Goal: Task Accomplishment & Management: Manage account settings

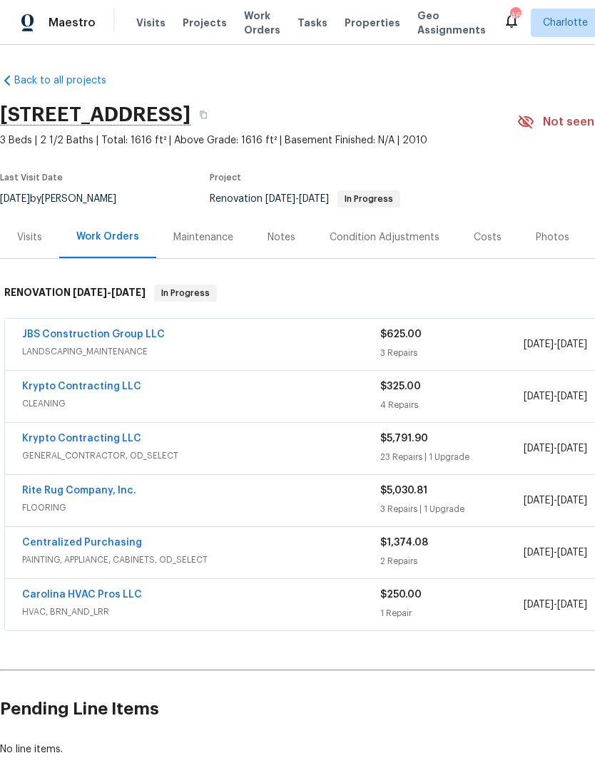
click at [45, 493] on link "Rite Rug Company, Inc." at bounding box center [79, 490] width 114 height 10
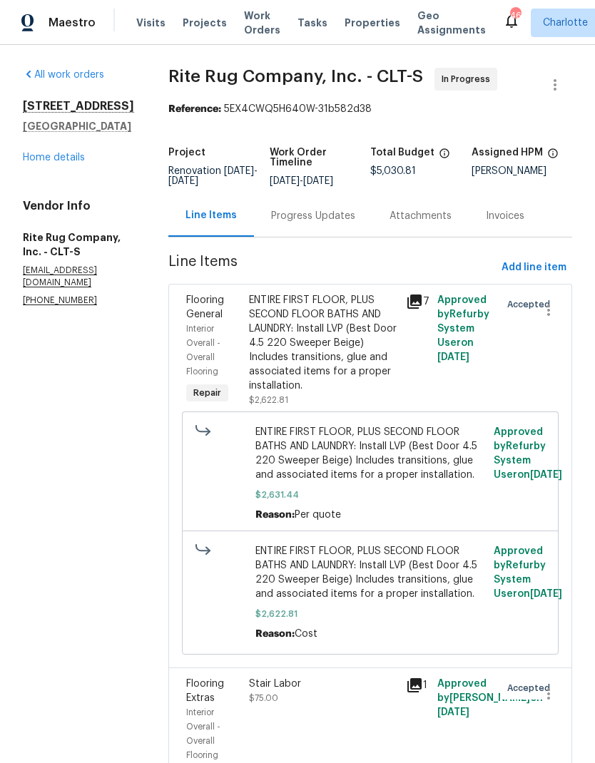
click at [341, 237] on div "Progress Updates" at bounding box center [313, 216] width 118 height 42
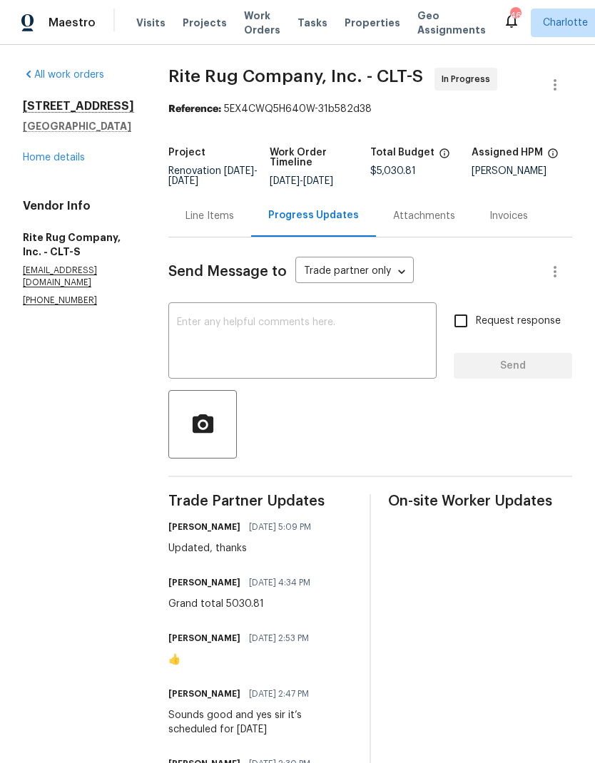
click at [349, 334] on textarea at bounding box center [302, 342] width 251 height 50
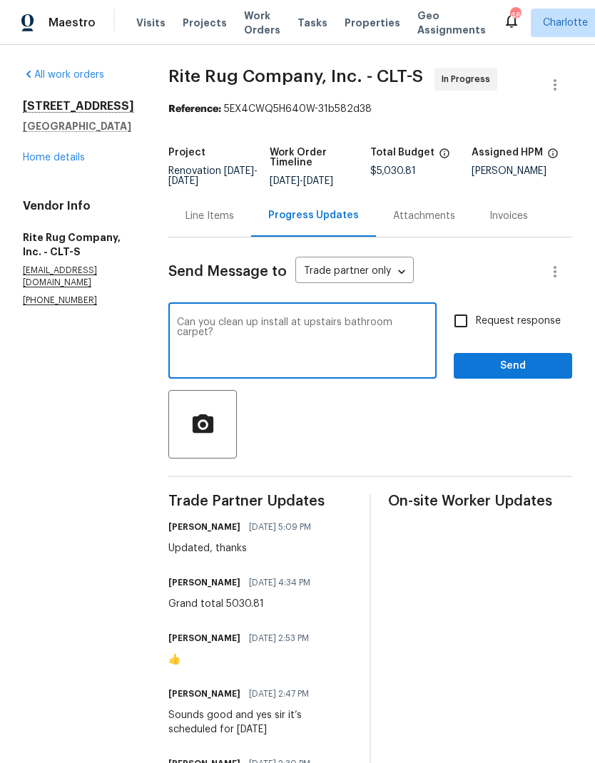
click at [358, 338] on textarea "Can you clean up install at upstairs bathroom carpet?" at bounding box center [302, 342] width 251 height 50
click at [321, 334] on textarea "Can you clean up install at upstairs bathroom carpet?" at bounding box center [302, 342] width 251 height 50
click at [339, 334] on textarea "Can you clean up install at tradition for upstairs bathroom carpet?" at bounding box center [302, 342] width 251 height 50
click at [319, 350] on textarea "Can you clean up install at transition for upstairs bathroom carpet?" at bounding box center [302, 342] width 251 height 50
click at [266, 349] on textarea "Can you clean up install at transition for upstairs bathroom carpet?" at bounding box center [302, 342] width 251 height 50
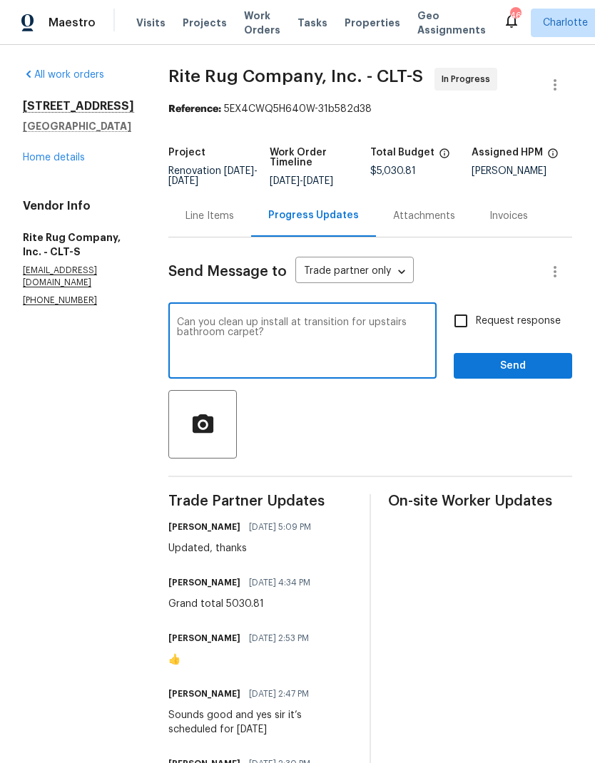
click at [266, 348] on textarea "Can you clean up install at transition for upstairs bathroom carpet?" at bounding box center [302, 342] width 251 height 50
click at [366, 347] on textarea "Can you clean up install at transition for upstairs bathroom carpet?" at bounding box center [302, 342] width 251 height 50
click at [272, 346] on textarea "Can you clean up install at transition for upstairs bathroom carpet?" at bounding box center [302, 342] width 251 height 50
click at [327, 344] on textarea "Can you clean up install at transition for upstairs bathroom?" at bounding box center [302, 342] width 251 height 50
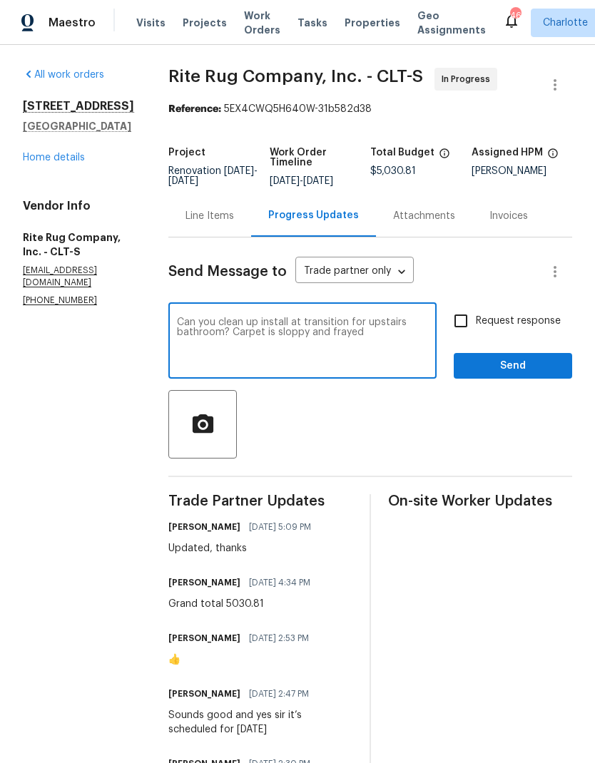
click at [279, 349] on textarea "Can you clean up install at transition for upstairs bathroom? Carpet is sloppy …" at bounding box center [302, 342] width 251 height 50
click at [287, 346] on textarea "Can you clean up install at transition for upstairs bathroom? Carpet is sloppy …" at bounding box center [302, 342] width 251 height 50
click at [286, 346] on textarea "Can you clean up install at transition for upstairs bathroom? Carpet is sloppy …" at bounding box center [302, 342] width 251 height 50
click at [445, 431] on div at bounding box center [369, 424] width 403 height 68
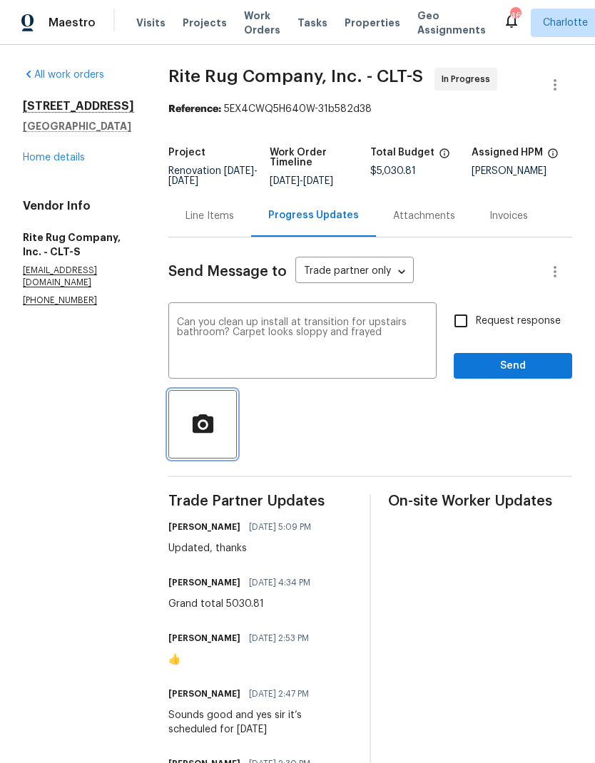
click at [212, 432] on icon "button" at bounding box center [202, 422] width 21 height 19
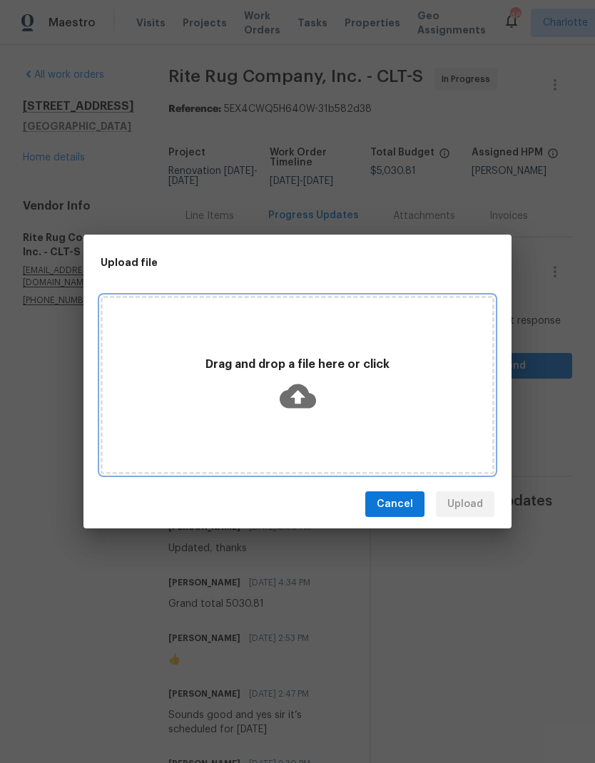
click at [195, 395] on div "Drag and drop a file here or click" at bounding box center [297, 384] width 389 height 67
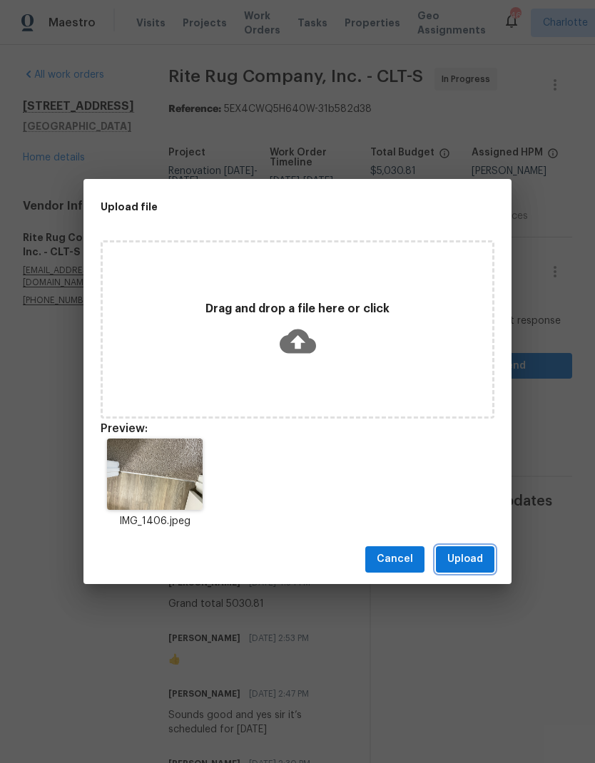
click at [475, 557] on span "Upload" at bounding box center [465, 559] width 36 height 18
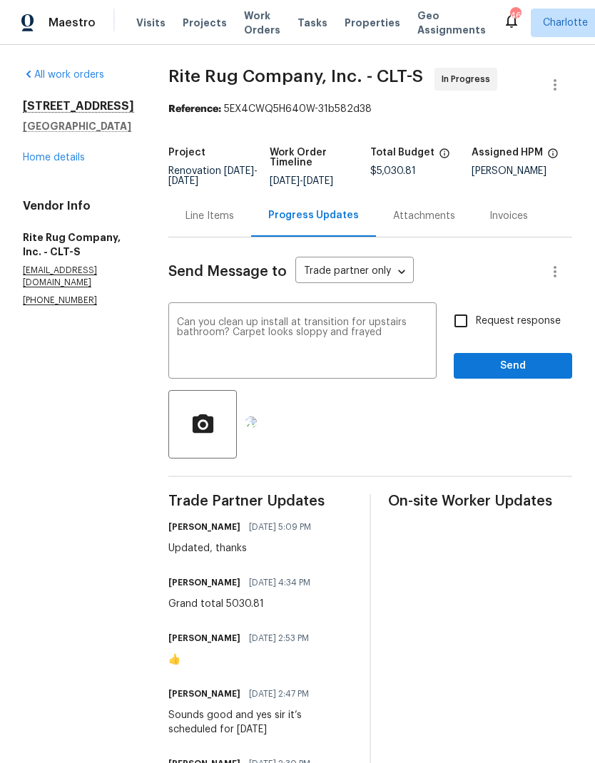
click at [367, 348] on textarea "Can you clean up install at transition for upstairs bathroom? Carpet looks slop…" at bounding box center [302, 342] width 251 height 50
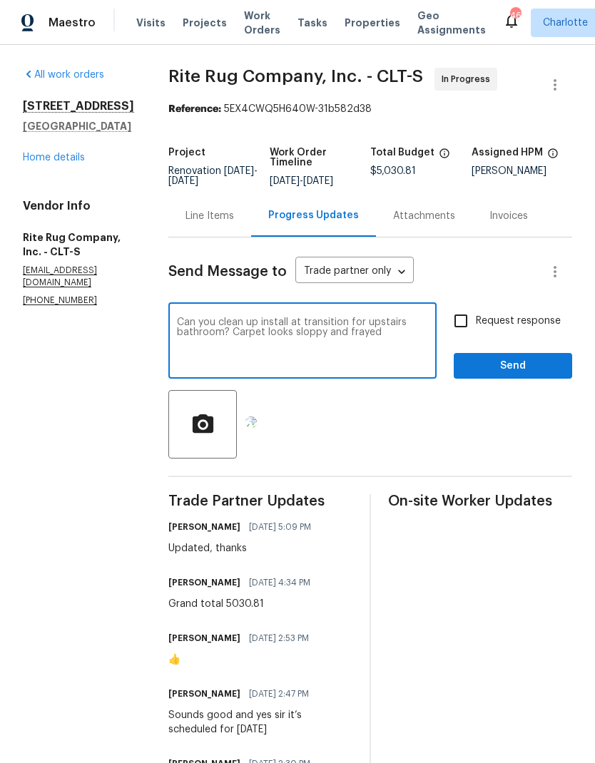
click at [360, 346] on textarea "Can you clean up install at transition for upstairs bathroom? Carpet looks slop…" at bounding box center [302, 342] width 251 height 50
type textarea "Can you clean up install at transition for upstairs bathroom? Carpet looks slop…"
click at [461, 336] on input "Request response" at bounding box center [461, 321] width 30 height 30
checkbox input "true"
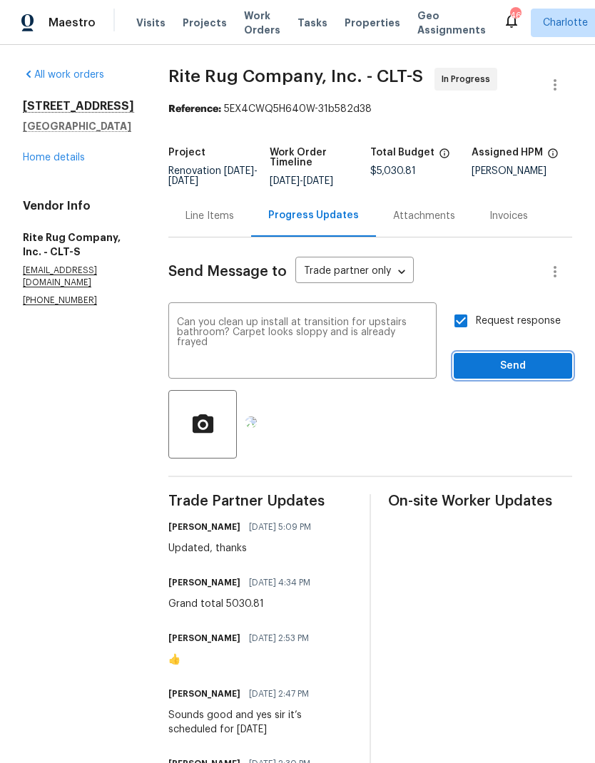
click at [541, 370] on span "Send" at bounding box center [513, 366] width 96 height 18
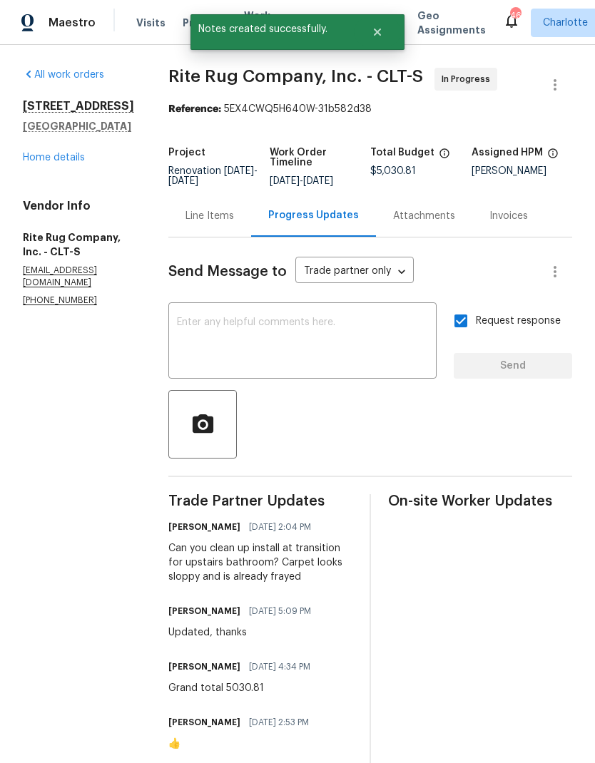
click at [41, 161] on link "Home details" at bounding box center [54, 158] width 62 height 10
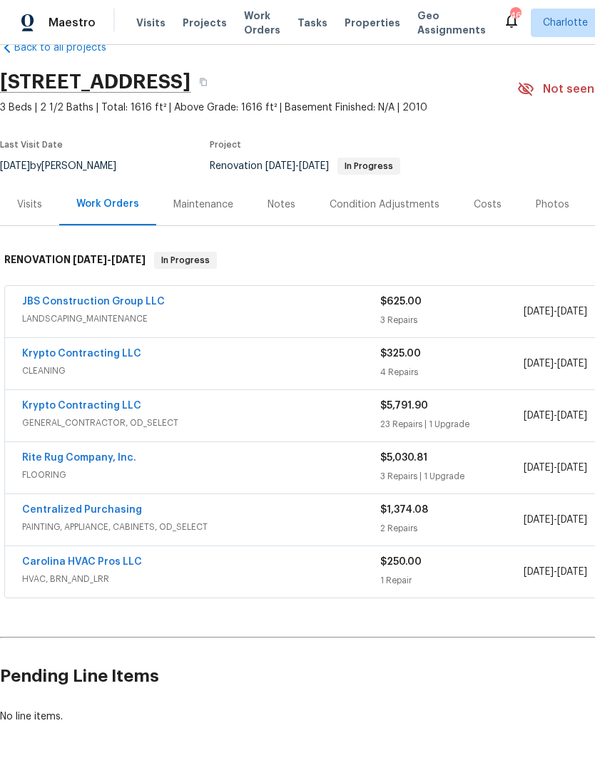
scroll to position [33, 0]
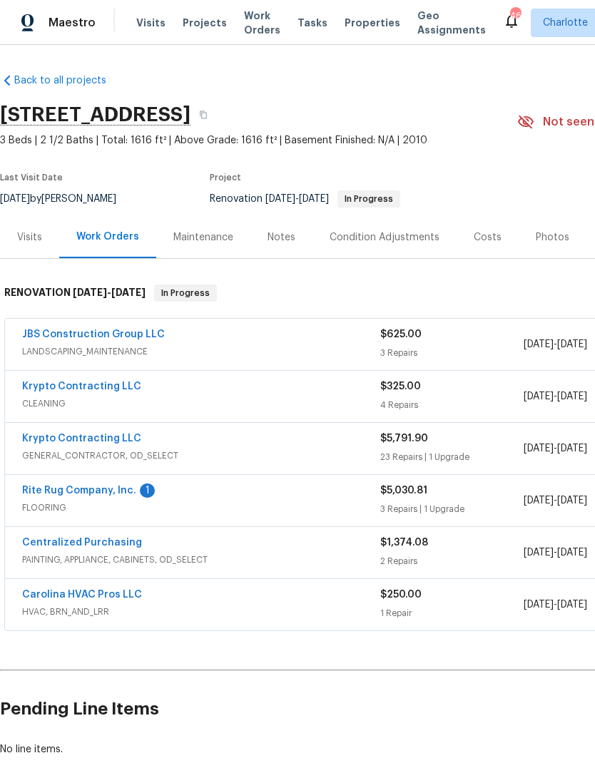
click at [71, 335] on link "JBS Construction Group LLC" at bounding box center [93, 334] width 143 height 10
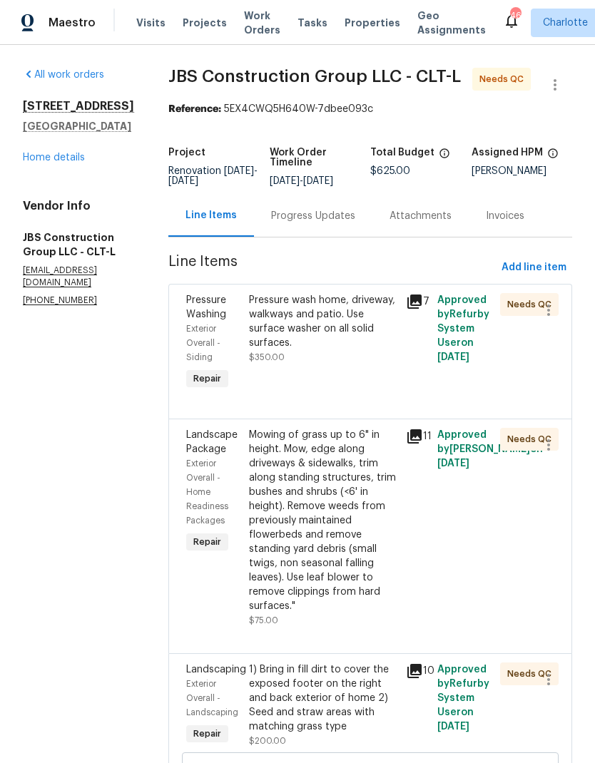
click at [226, 319] on span "Pressure Washing" at bounding box center [206, 307] width 40 height 24
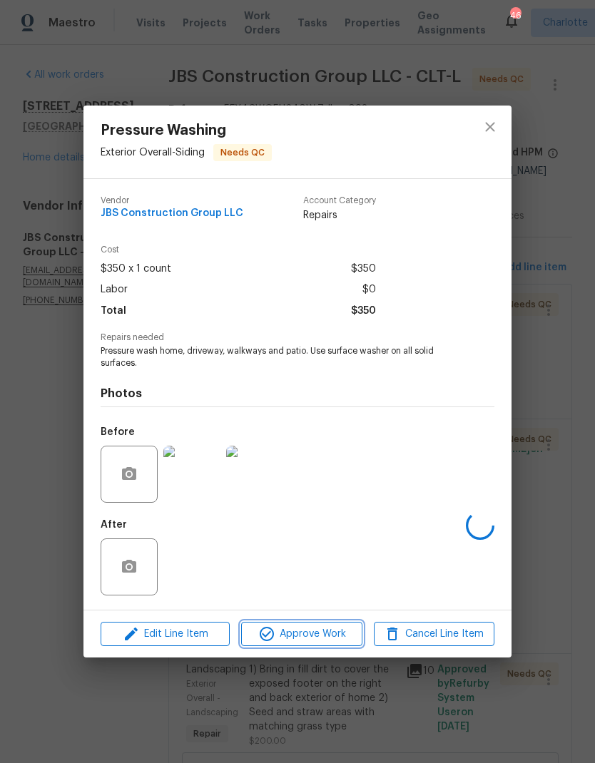
click at [292, 623] on button "Approve Work" at bounding box center [301, 634] width 120 height 25
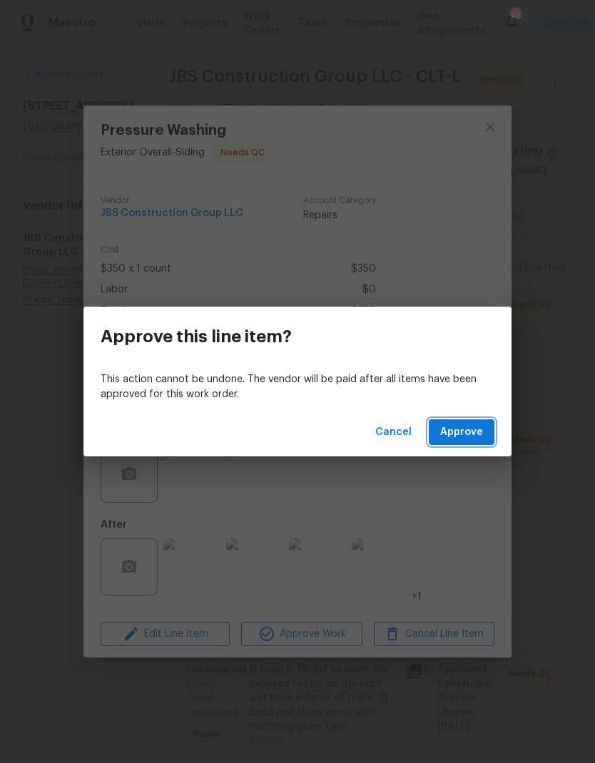
click at [461, 421] on button "Approve" at bounding box center [461, 432] width 66 height 26
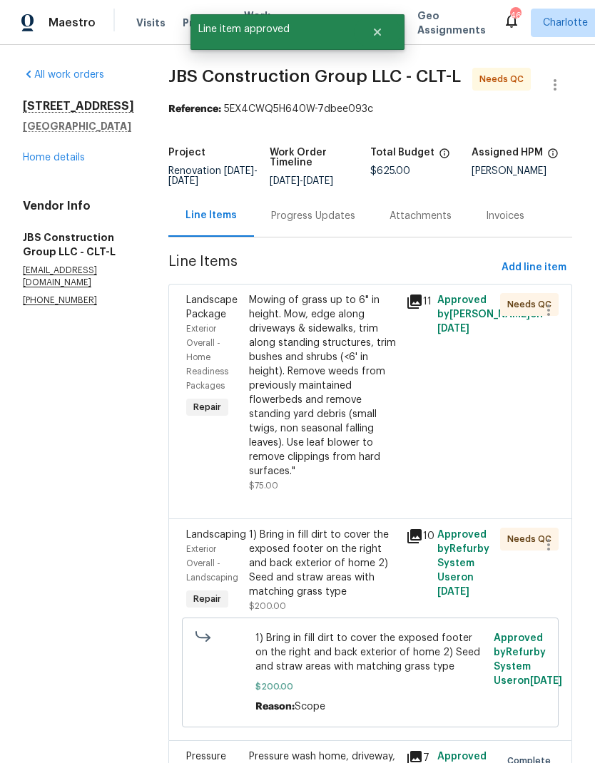
click at [240, 339] on div "Exterior Overall - Home Readiness Packages" at bounding box center [213, 356] width 54 height 71
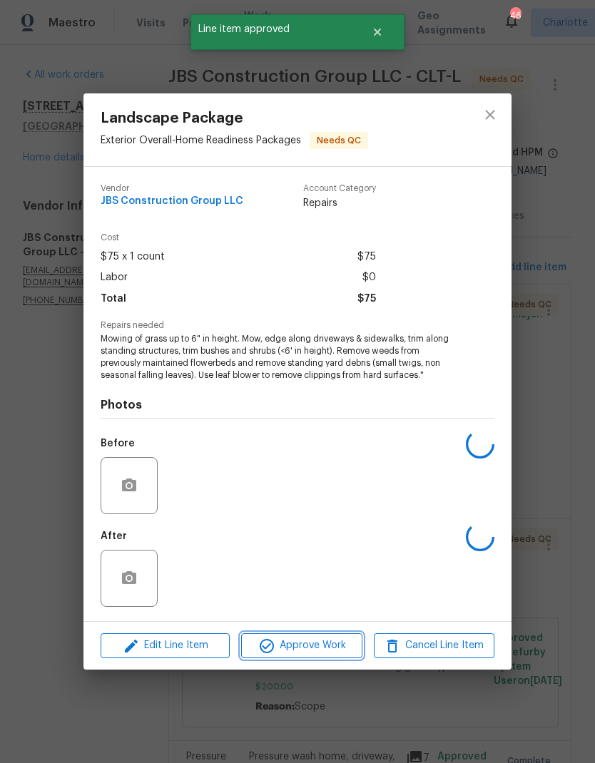
click at [318, 640] on span "Approve Work" at bounding box center [301, 646] width 112 height 18
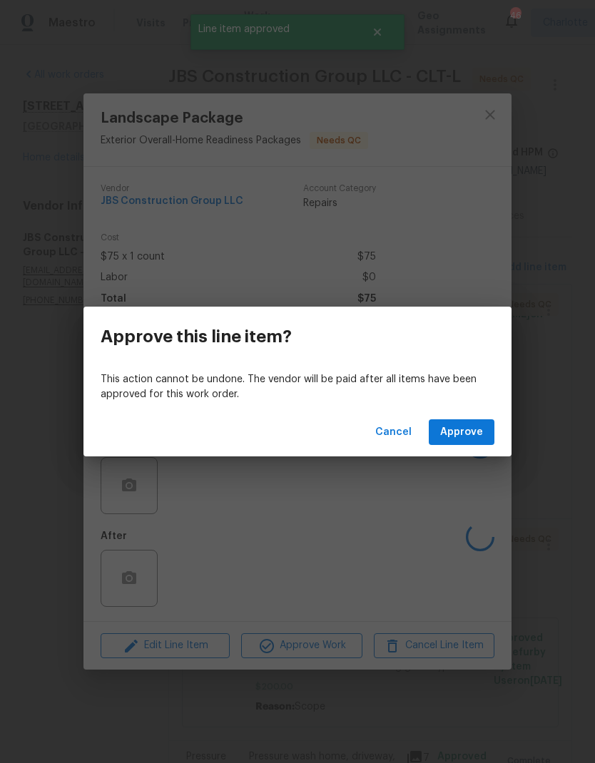
click at [467, 440] on span "Approve" at bounding box center [461, 432] width 43 height 18
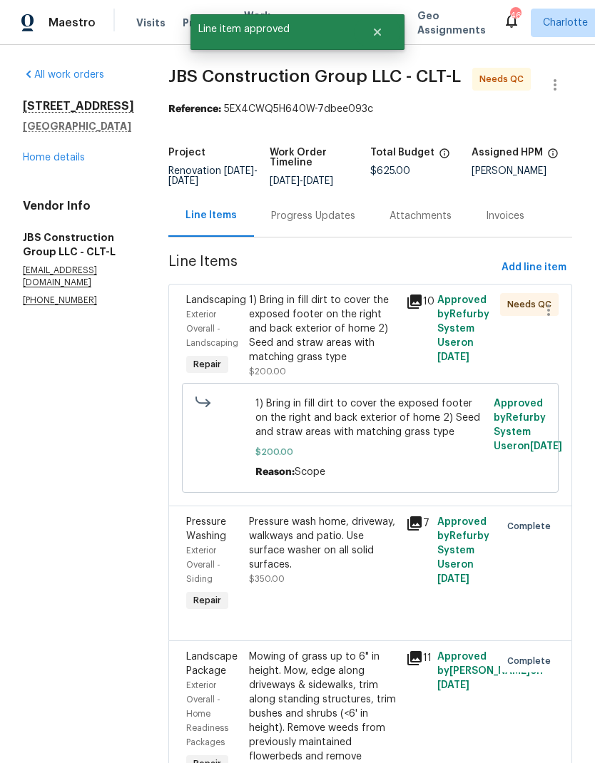
click at [230, 307] on div "Landscaping" at bounding box center [213, 300] width 54 height 14
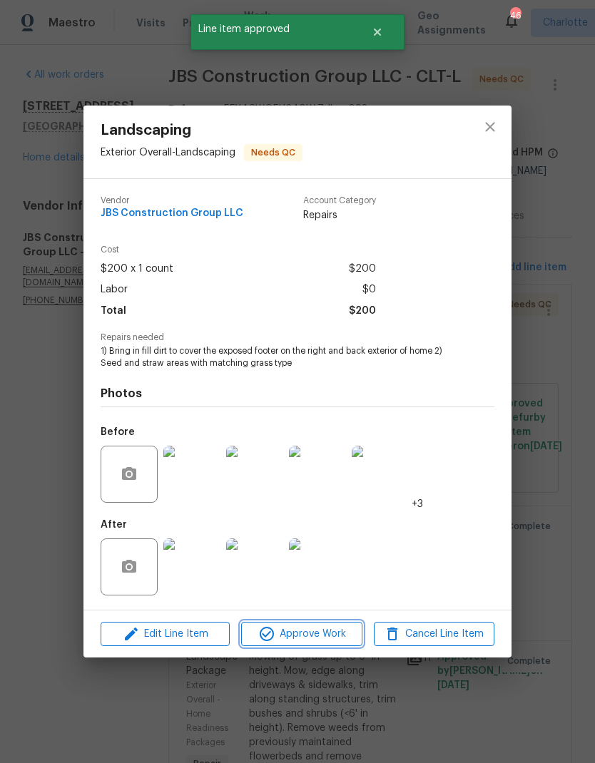
click at [319, 639] on span "Approve Work" at bounding box center [301, 634] width 112 height 18
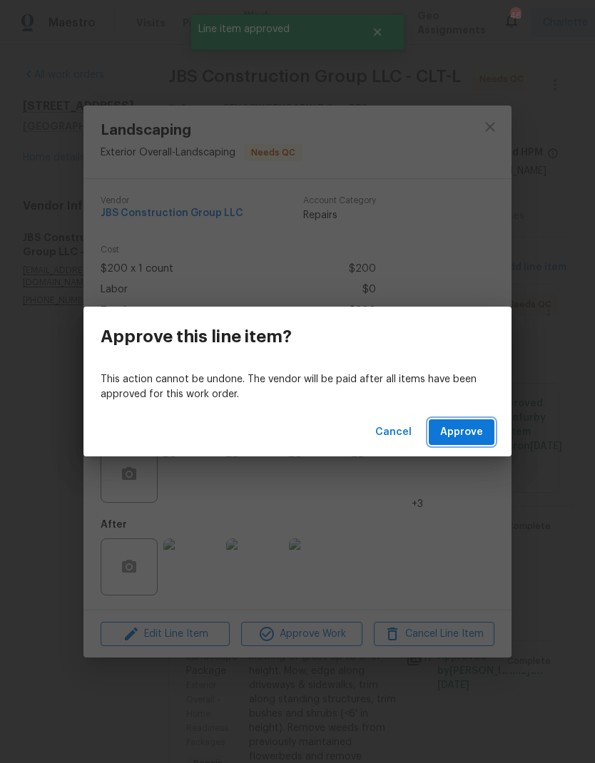
click at [471, 426] on span "Approve" at bounding box center [461, 432] width 43 height 18
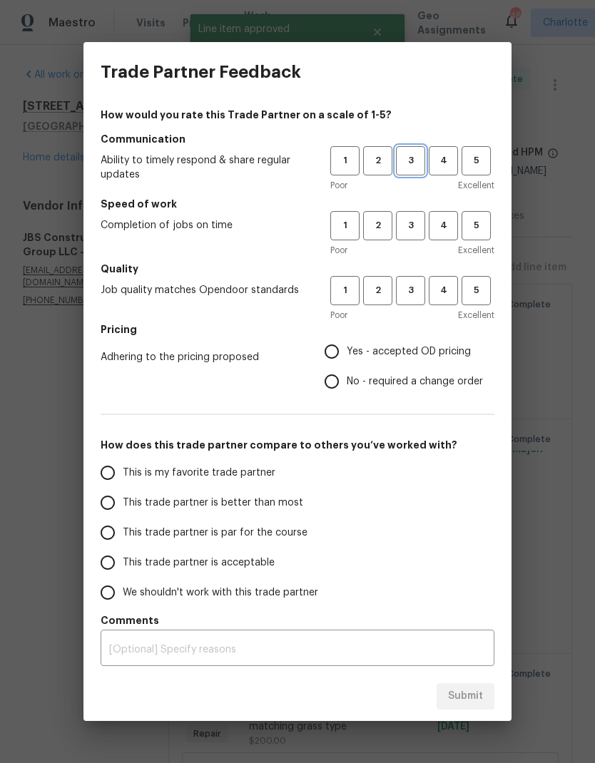
click at [408, 155] on span "3" at bounding box center [410, 161] width 26 height 16
click at [404, 220] on span "3" at bounding box center [410, 225] width 26 height 16
click at [420, 277] on button "3" at bounding box center [410, 290] width 29 height 29
click at [333, 344] on input "Yes - accepted OD pricing" at bounding box center [332, 351] width 30 height 30
radio input "true"
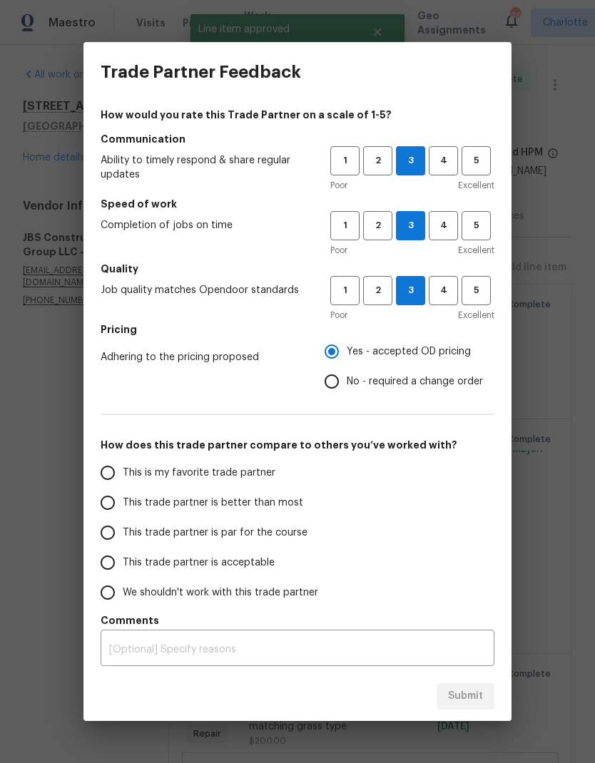
click at [106, 531] on input "This trade partner is par for the course" at bounding box center [108, 533] width 30 height 30
click at [473, 693] on span "Submit" at bounding box center [465, 696] width 35 height 18
radio input "true"
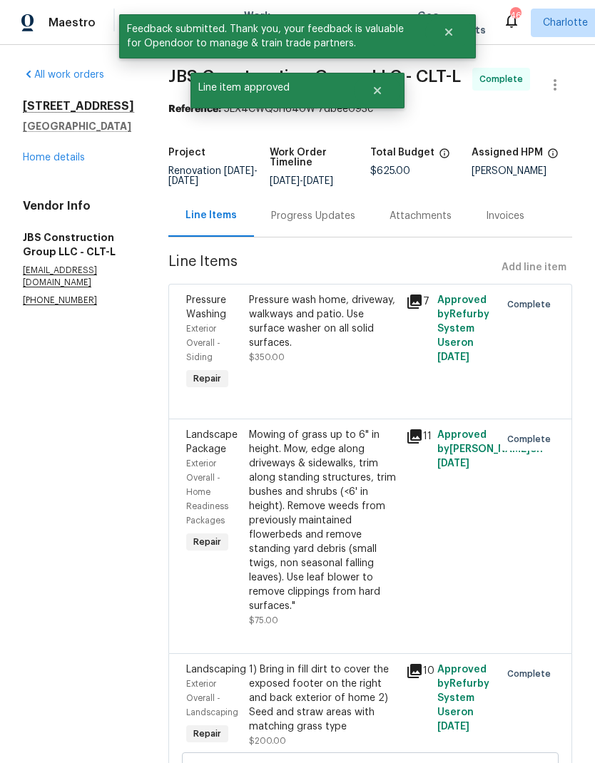
click at [56, 155] on link "Home details" at bounding box center [54, 158] width 62 height 10
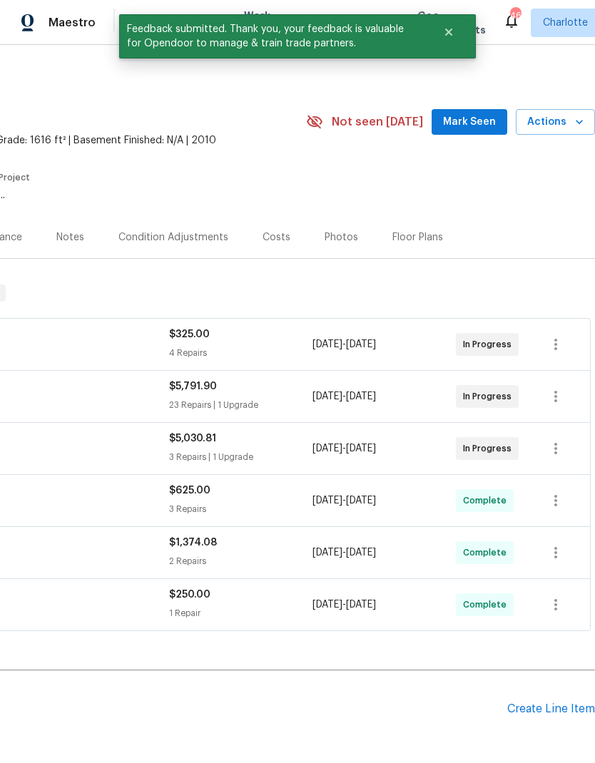
scroll to position [0, 211]
click at [471, 123] on span "Mark Seen" at bounding box center [469, 122] width 53 height 18
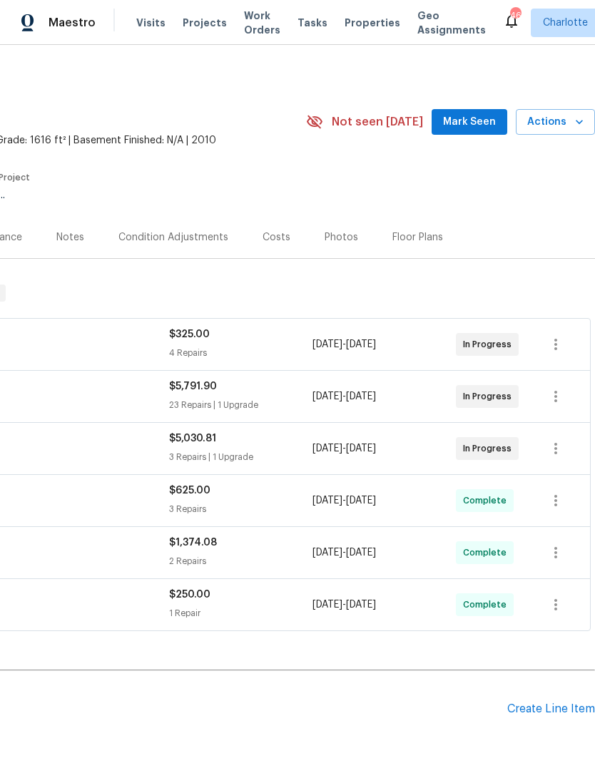
click at [480, 118] on span "Mark Seen" at bounding box center [469, 122] width 53 height 18
click at [568, 127] on span "Actions" at bounding box center [555, 122] width 56 height 18
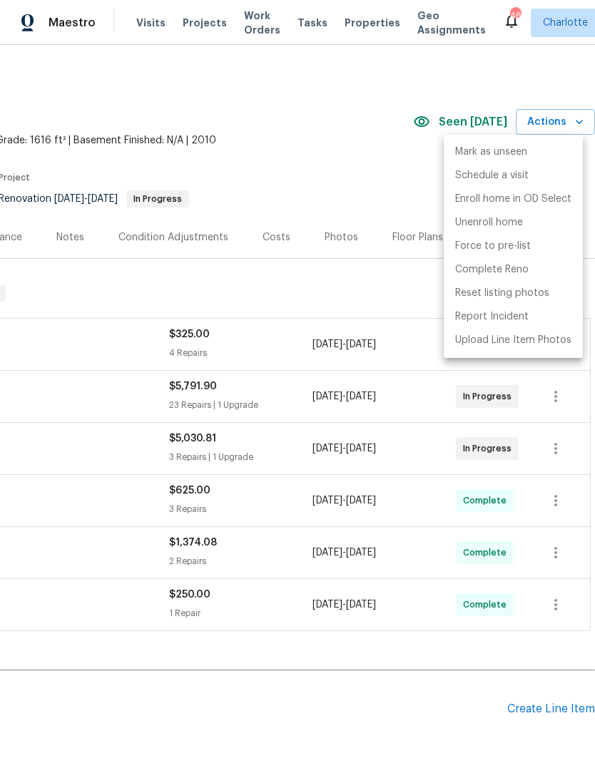
click at [515, 276] on p "Complete Reno" at bounding box center [491, 269] width 73 height 15
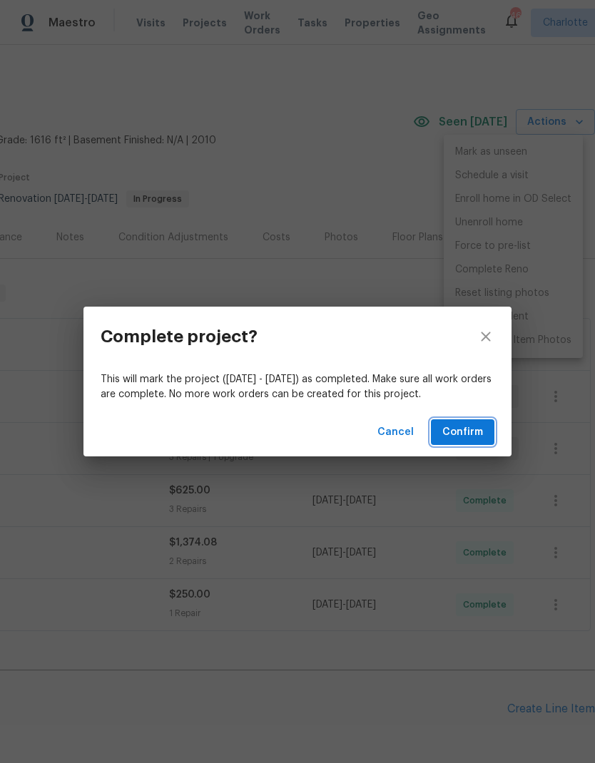
click at [473, 433] on span "Confirm" at bounding box center [462, 432] width 41 height 18
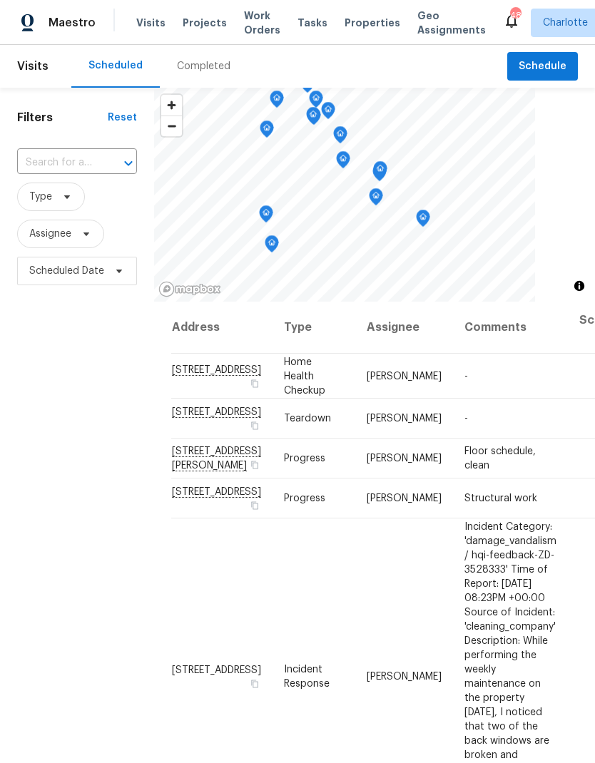
click at [38, 152] on input "text" at bounding box center [57, 163] width 80 height 22
type input "4640"
click at [56, 207] on li "[STREET_ADDRESS]" at bounding box center [75, 196] width 119 height 24
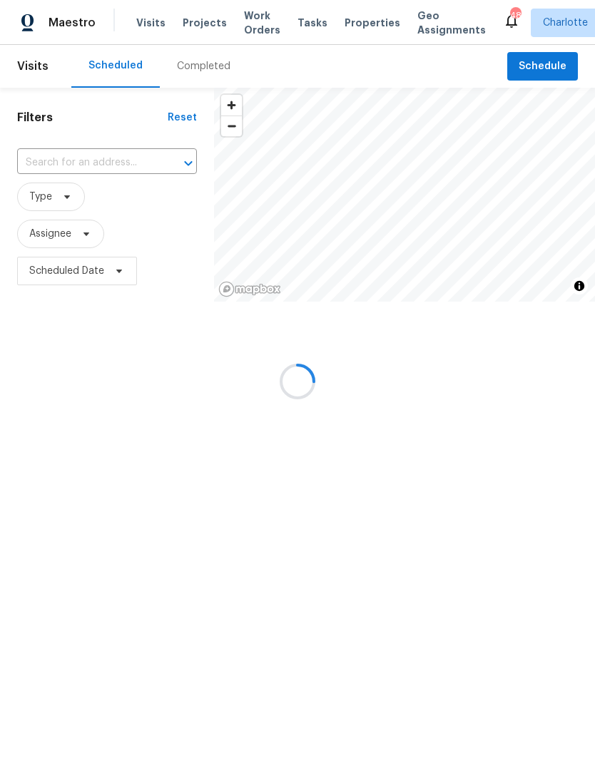
type input "[STREET_ADDRESS]"
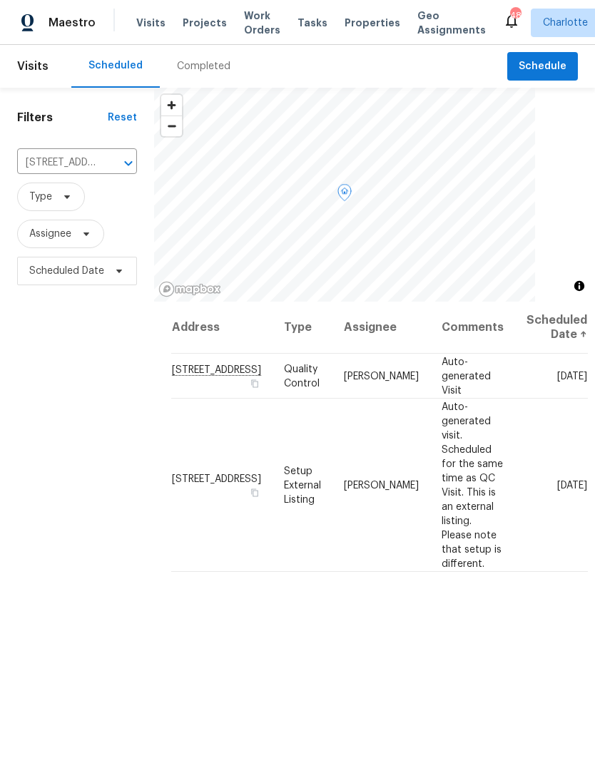
click at [0, 0] on icon at bounding box center [0, 0] width 0 height 0
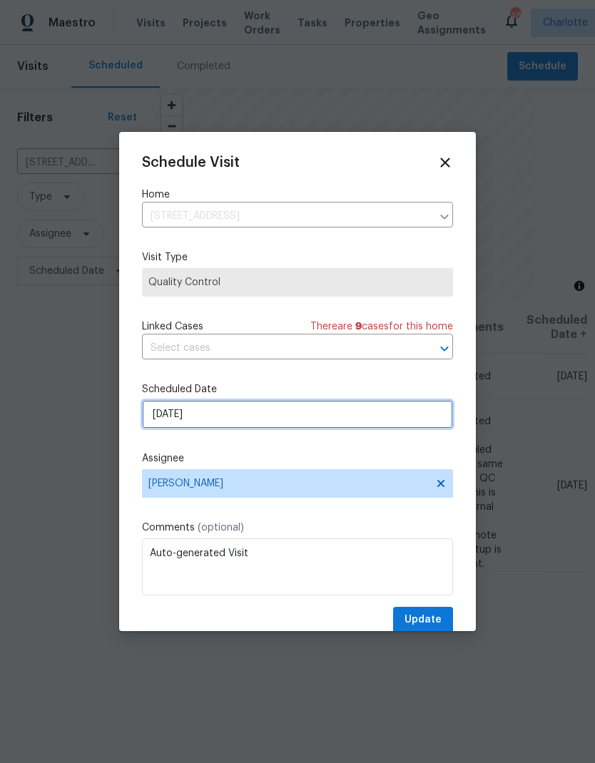
click at [277, 416] on input "[DATE]" at bounding box center [297, 414] width 311 height 29
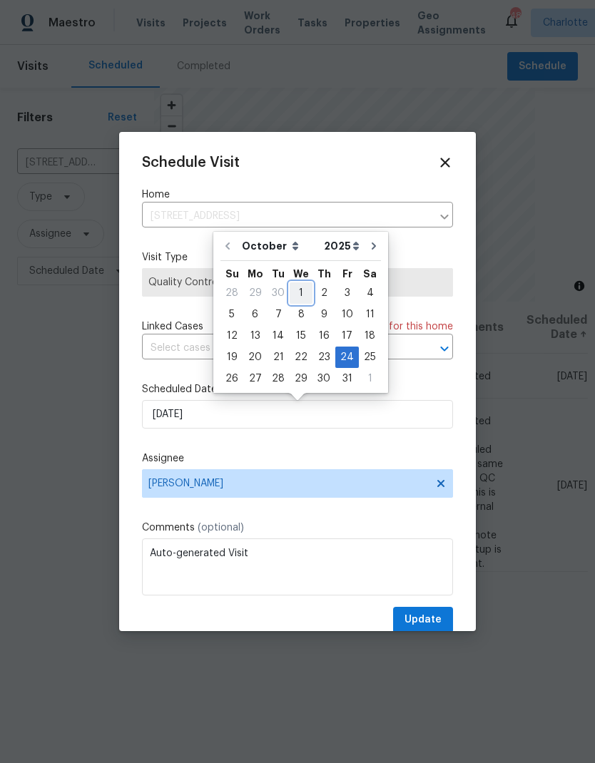
click at [303, 296] on div "1" at bounding box center [300, 293] width 23 height 20
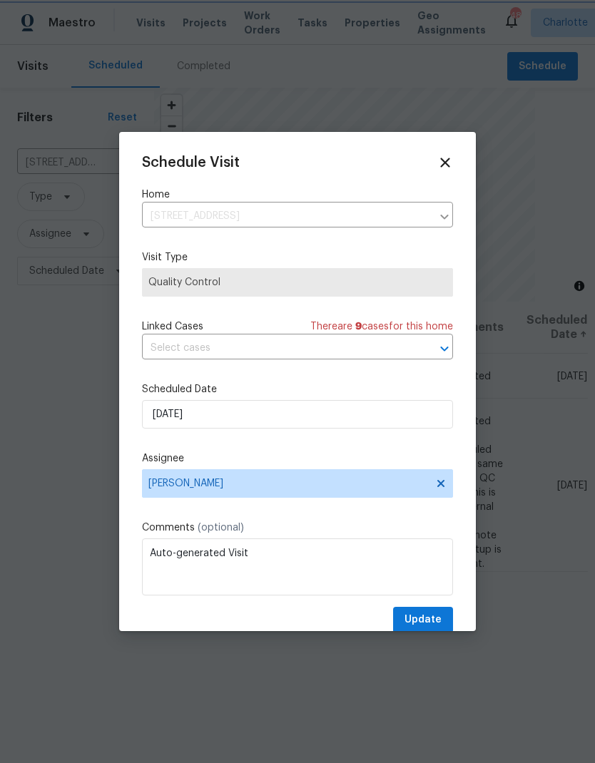
type input "[DATE]"
click at [433, 614] on button "Update" at bounding box center [423, 620] width 60 height 26
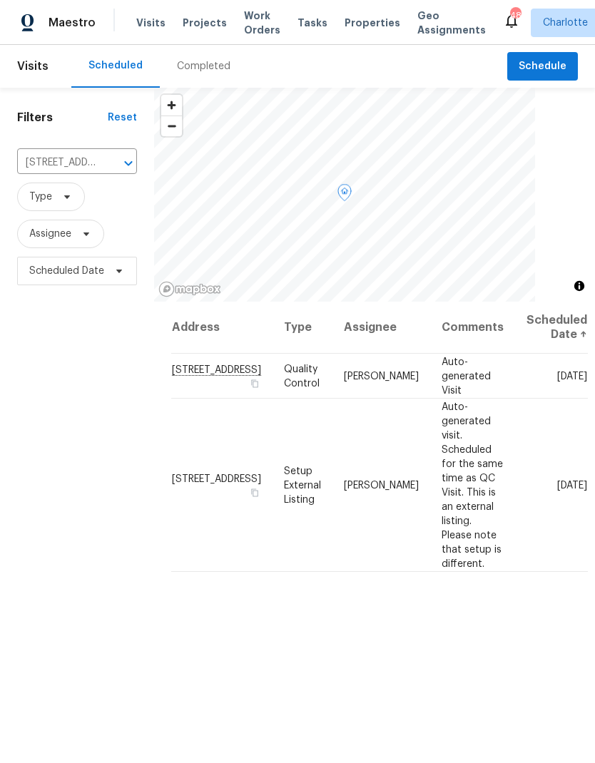
click at [0, 0] on icon at bounding box center [0, 0] width 0 height 0
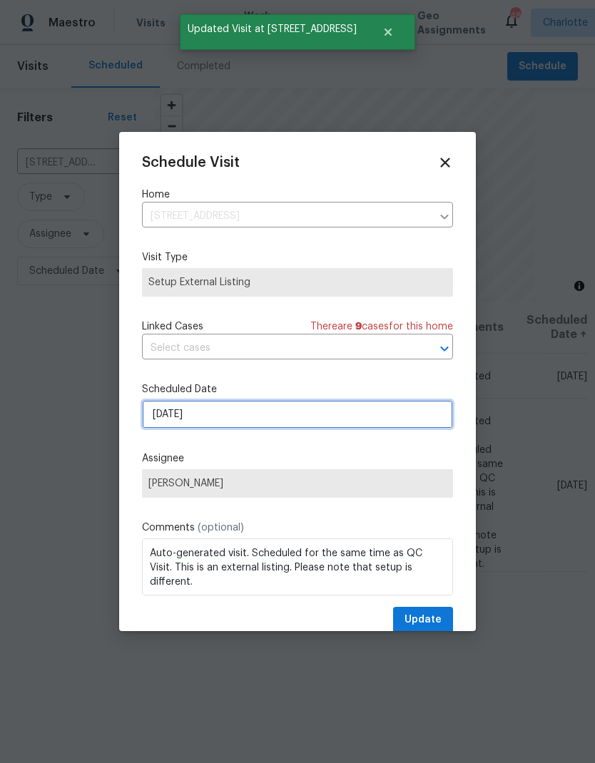
click at [307, 418] on input "[DATE]" at bounding box center [297, 414] width 311 height 29
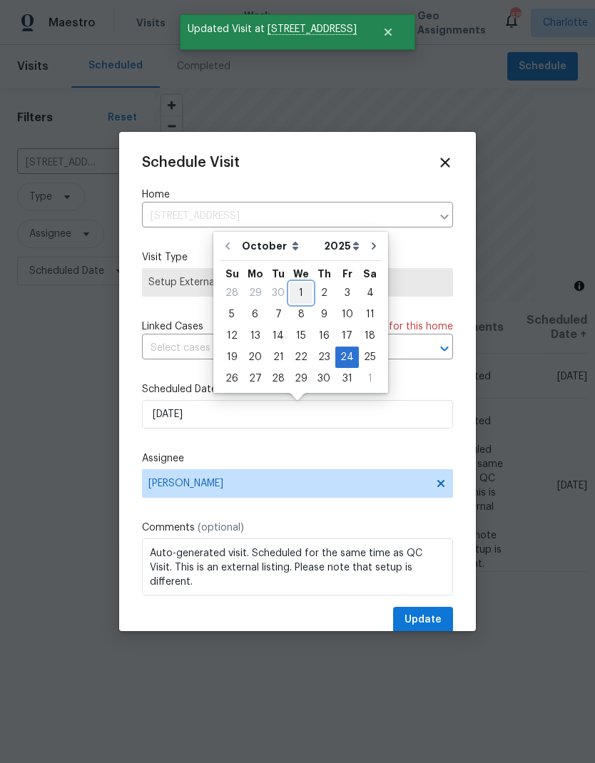
click at [300, 294] on div "1" at bounding box center [300, 293] width 23 height 20
type input "10/1/2025"
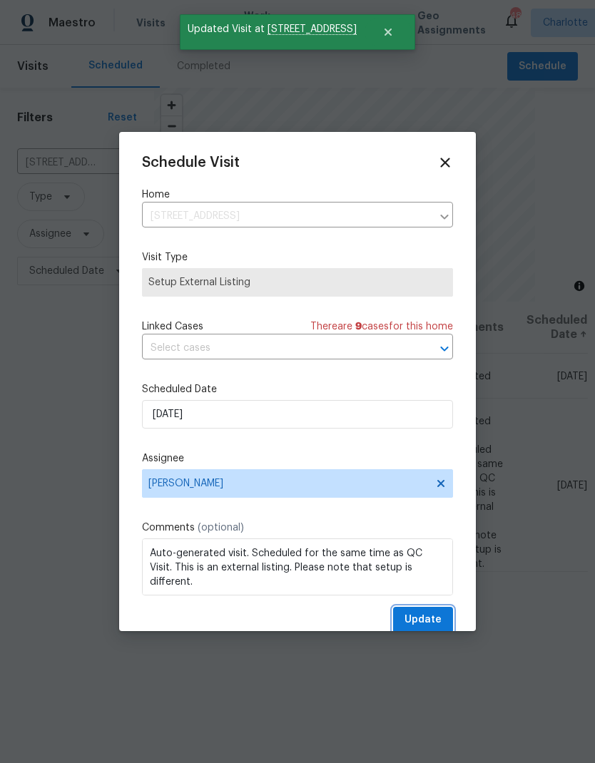
click at [439, 625] on span "Update" at bounding box center [422, 620] width 37 height 18
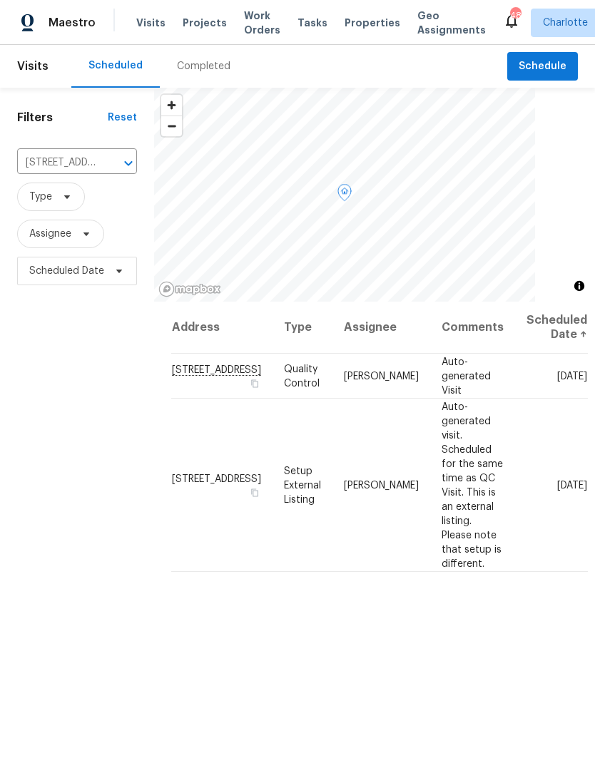
click at [0, 0] on span at bounding box center [0, 0] width 0 height 0
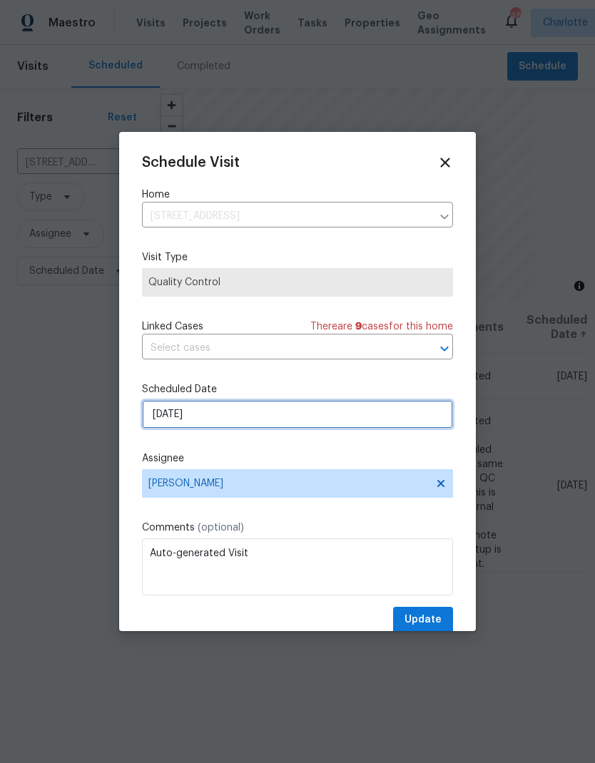
click at [302, 421] on input "10/1/2025" at bounding box center [297, 414] width 311 height 29
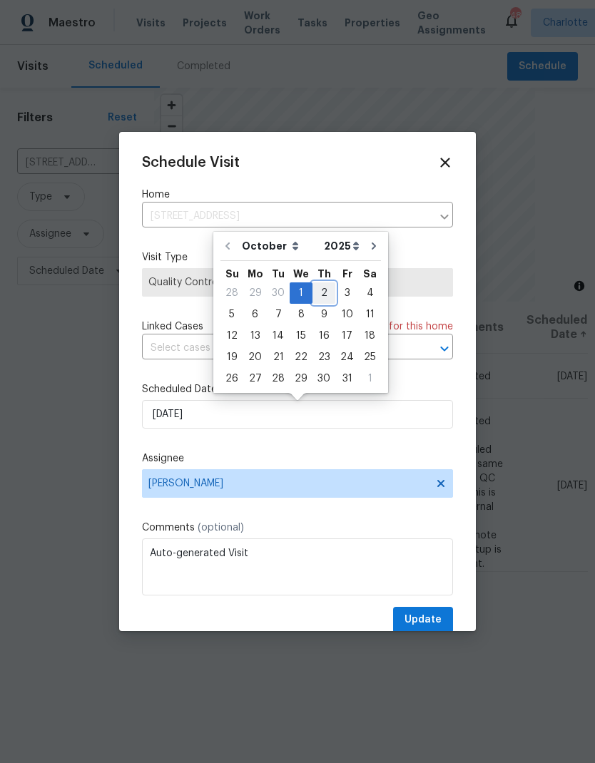
click at [315, 292] on div "2" at bounding box center [323, 293] width 23 height 20
type input "10/2/2025"
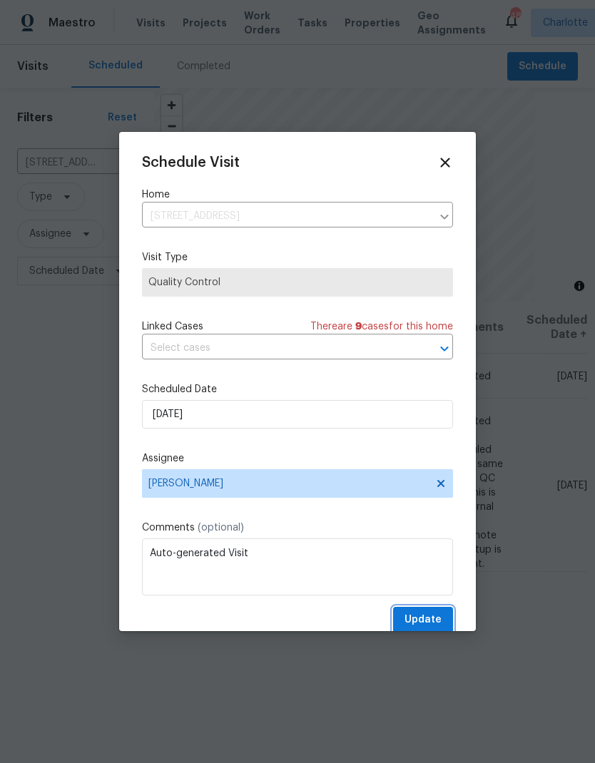
click at [428, 622] on span "Update" at bounding box center [422, 620] width 37 height 18
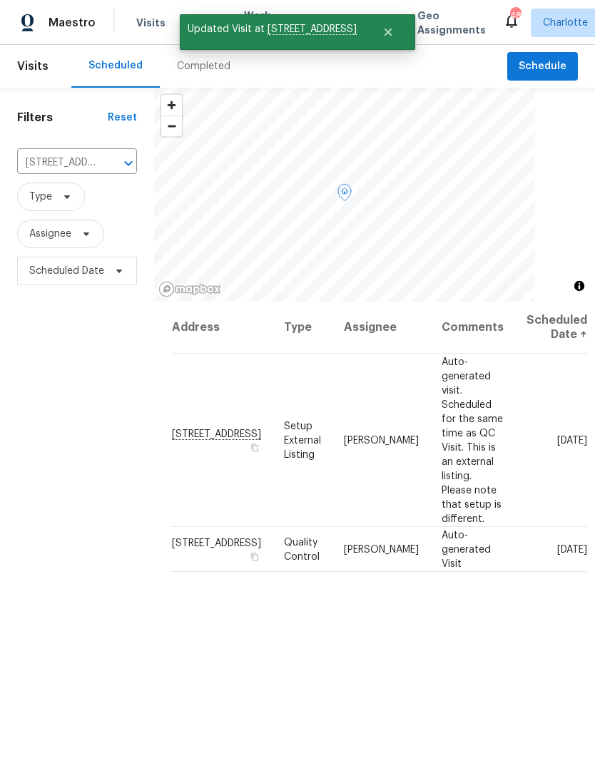
click at [0, 0] on icon at bounding box center [0, 0] width 0 height 0
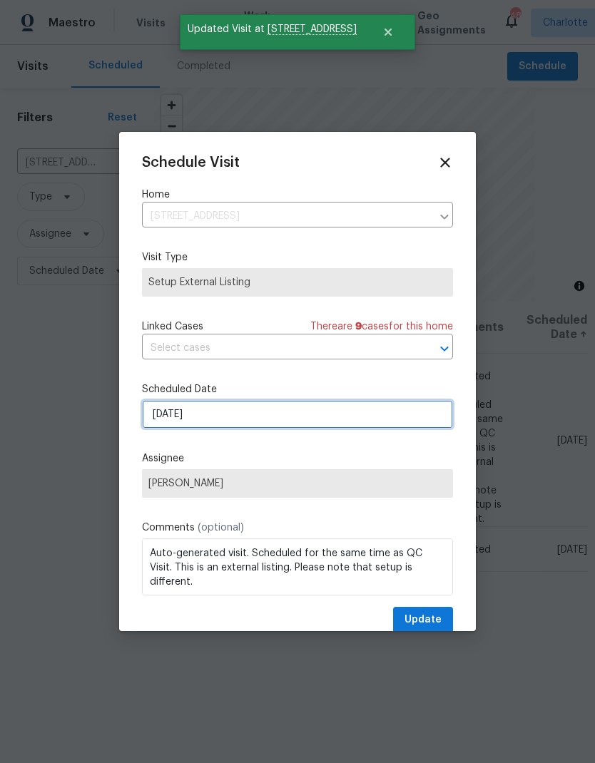
click at [319, 422] on input "10/1/2025" at bounding box center [297, 414] width 311 height 29
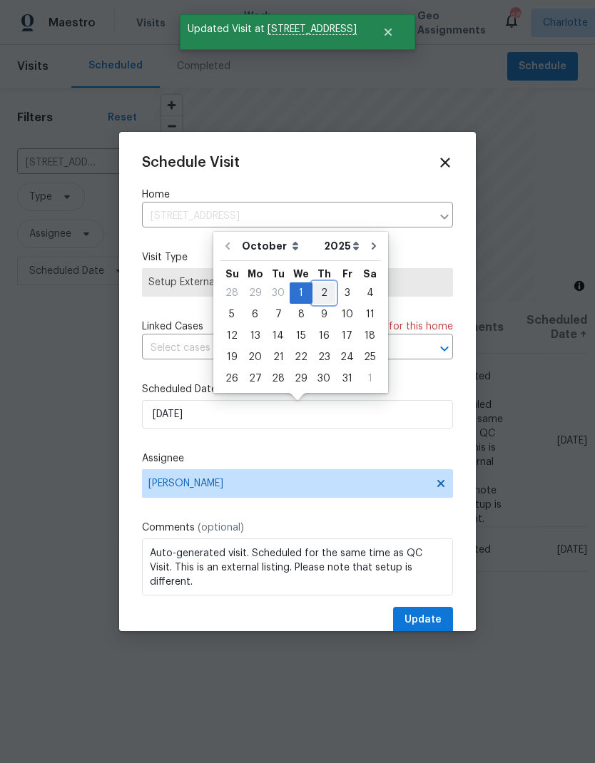
click at [318, 293] on div "2" at bounding box center [323, 293] width 23 height 20
type input "10/2/2025"
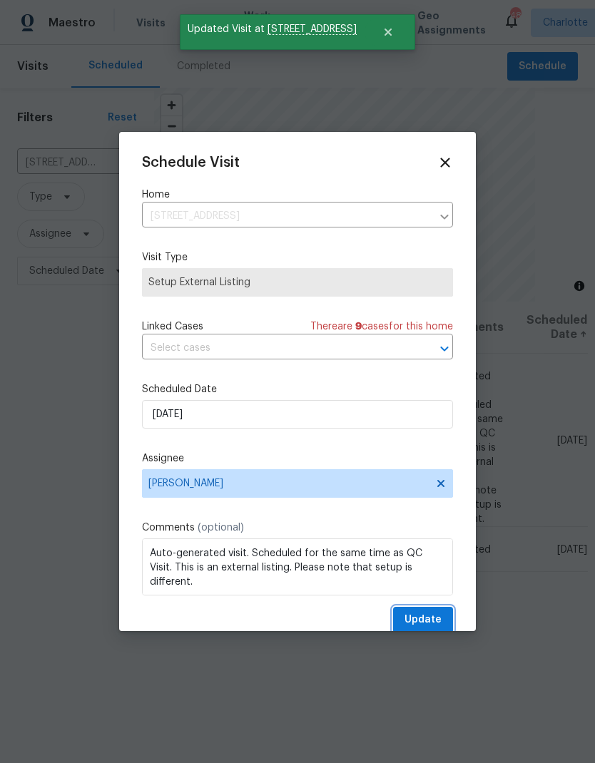
click at [438, 624] on span "Update" at bounding box center [422, 620] width 37 height 18
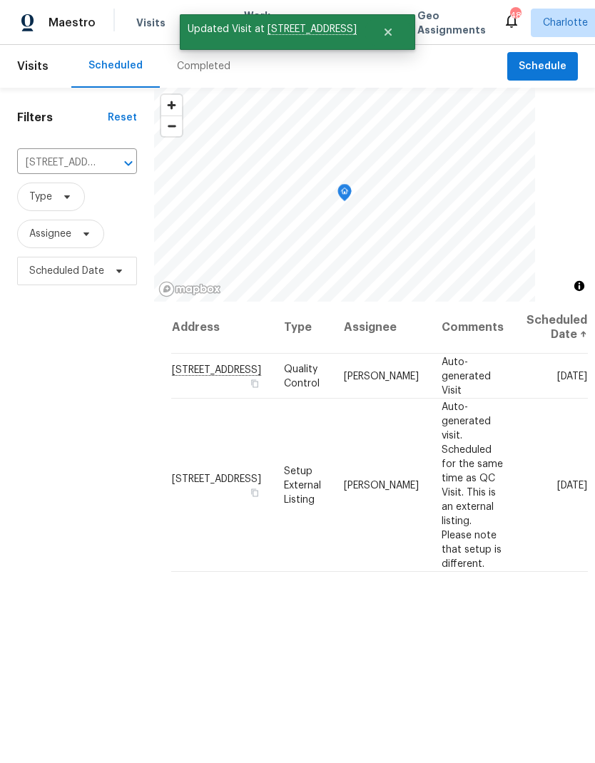
click at [105, 164] on icon "Clear" at bounding box center [110, 163] width 14 height 14
